Goal: Information Seeking & Learning: Find specific fact

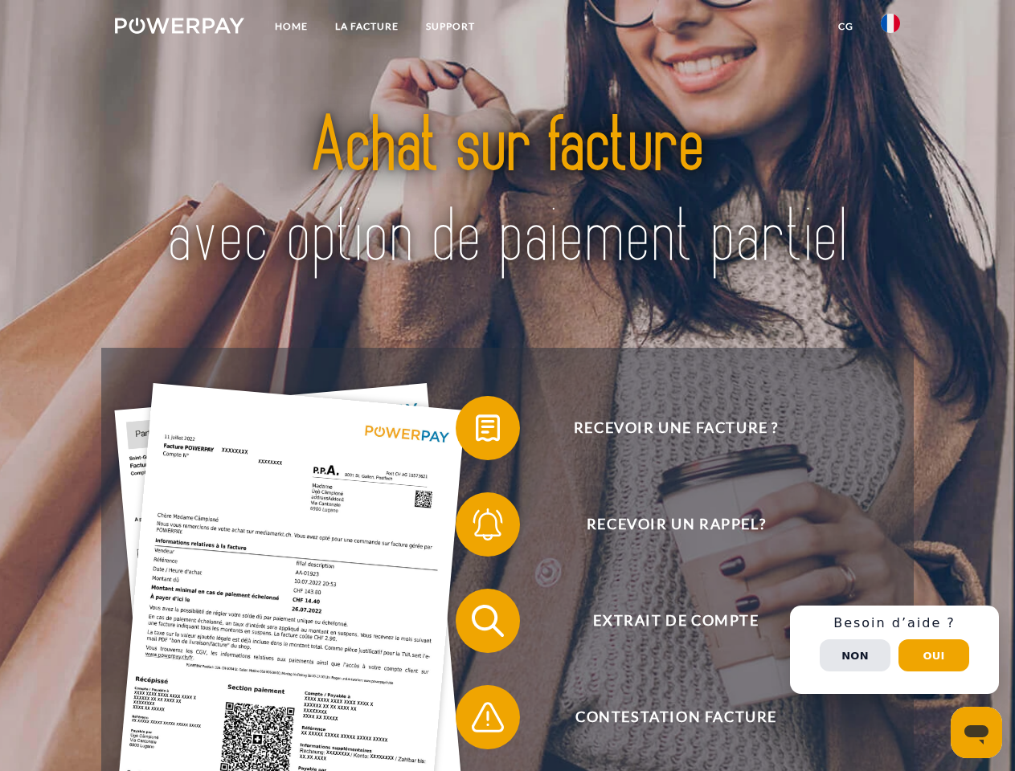
click at [179, 28] on img at bounding box center [179, 26] width 129 height 16
click at [890, 28] on img at bounding box center [889, 23] width 19 height 19
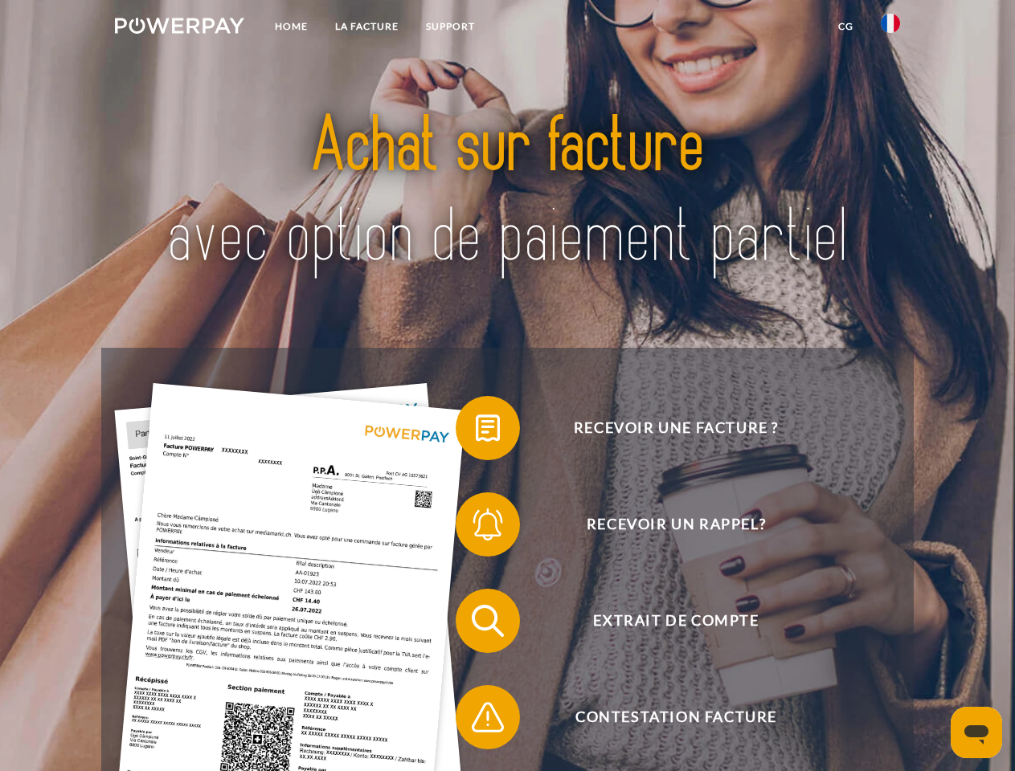
click at [845, 27] on link "CG" at bounding box center [845, 26] width 43 height 29
click at [476, 431] on span at bounding box center [463, 428] width 80 height 80
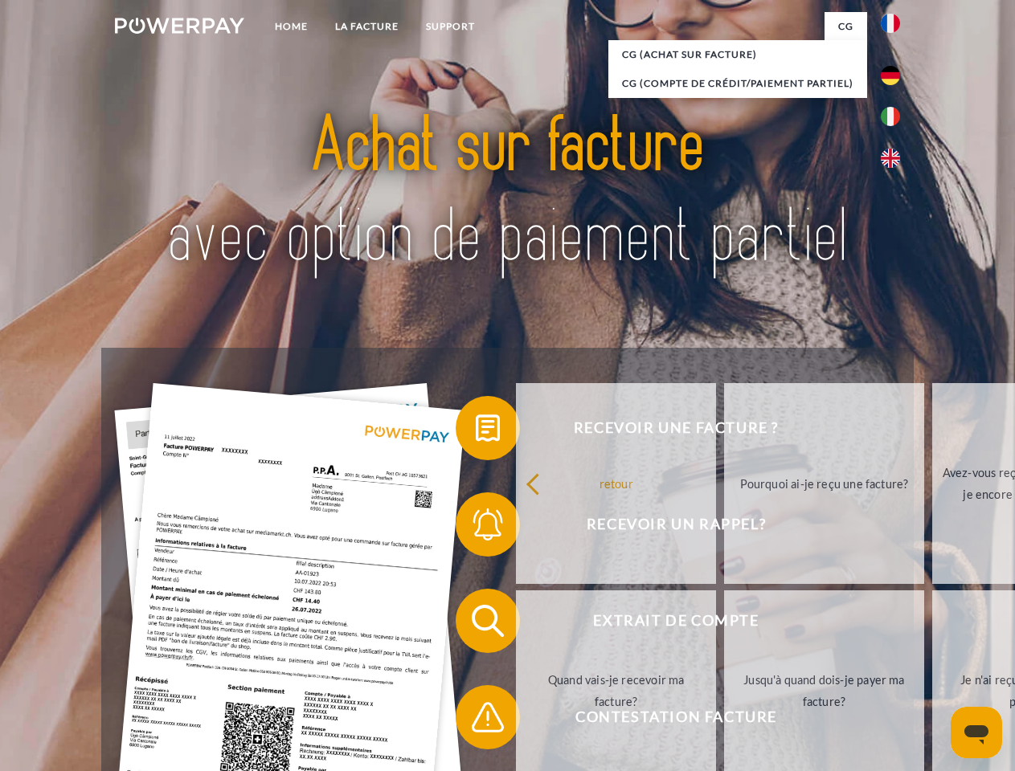
click at [476, 528] on div "Recevoir une facture ? Recevoir un rappel? Extrait de compte retour" at bounding box center [506, 669] width 811 height 643
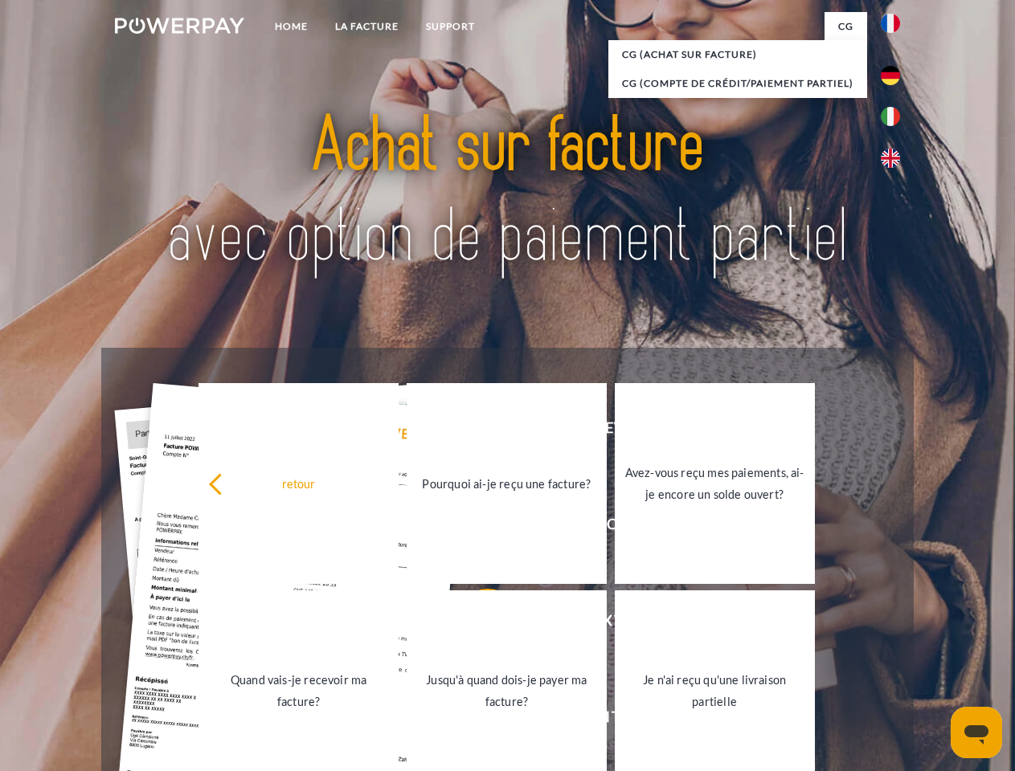
click at [476, 624] on link "Jusqu'à quand dois-je payer ma facture?" at bounding box center [506, 690] width 200 height 201
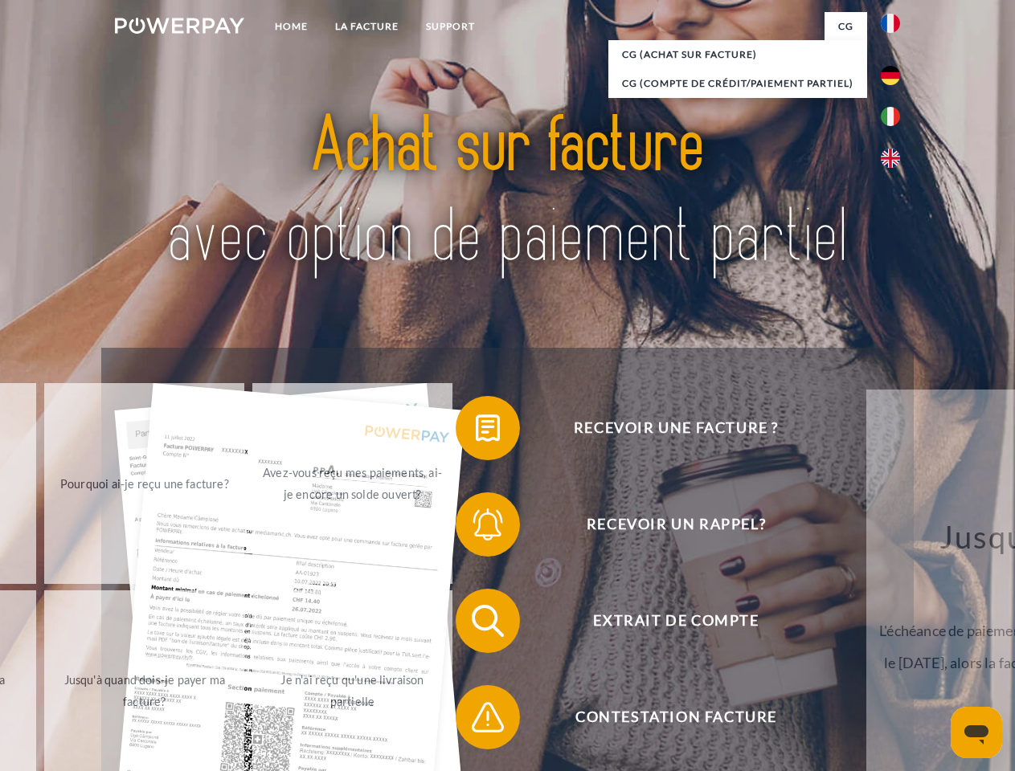
click at [476, 721] on span at bounding box center [463, 717] width 80 height 80
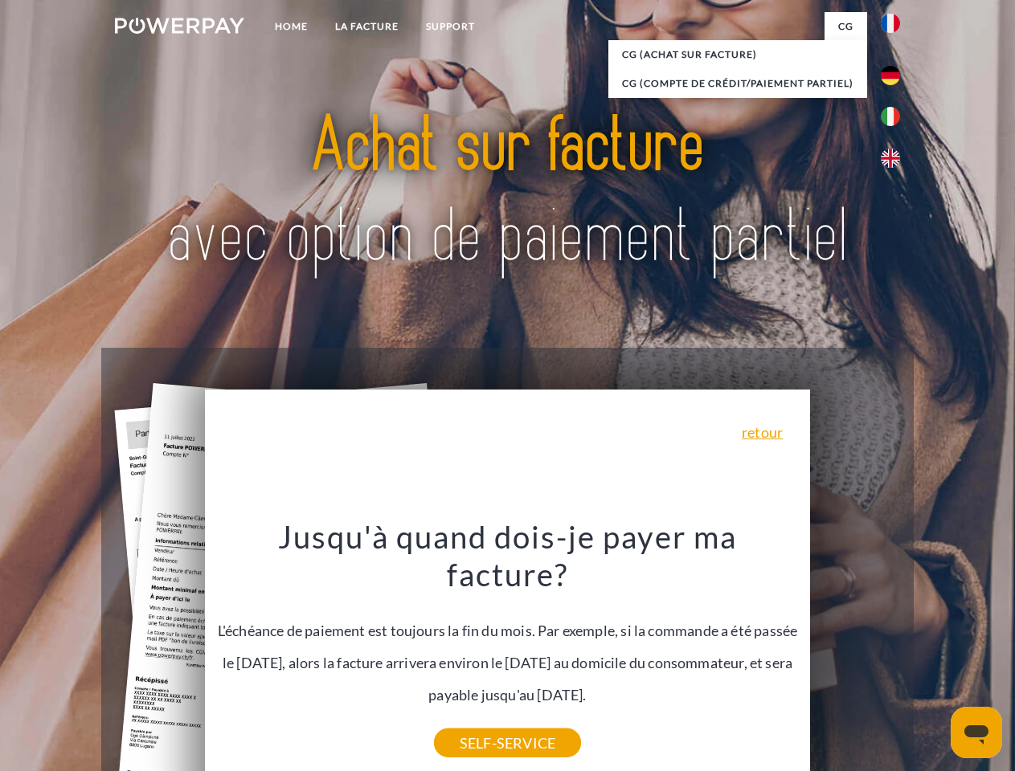
click at [894, 650] on div "Recevoir une facture ? Recevoir un rappel? Extrait de compte retour" at bounding box center [506, 669] width 811 height 643
click at [855, 653] on span "Extrait de compte" at bounding box center [676, 621] width 394 height 64
click at [933, 655] on header "Home LA FACTURE Support" at bounding box center [507, 554] width 1015 height 1109
